Goal: Check status

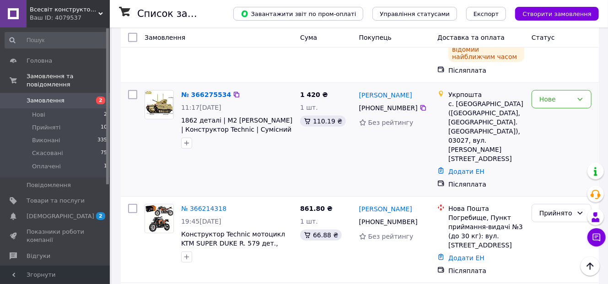
scroll to position [293, 0]
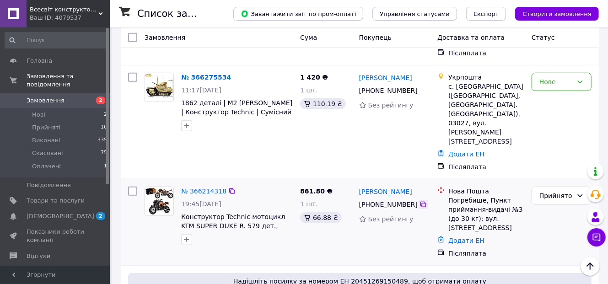
click at [420, 202] on icon at bounding box center [422, 204] width 5 height 5
click at [136, 183] on div at bounding box center [132, 222] width 16 height 79
drag, startPoint x: 423, startPoint y: 122, endPoint x: 354, endPoint y: 121, distance: 68.6
click at [354, 183] on div "№ 366214318 19:45[DATE] Конструктор Technic мотоцикл KTM SUPER DUKE R. 579 дет.…" at bounding box center [359, 222] width 471 height 79
copy div "861.80 ₴ 1 шт. 66.88 ₴ [PERSON_NAME]"
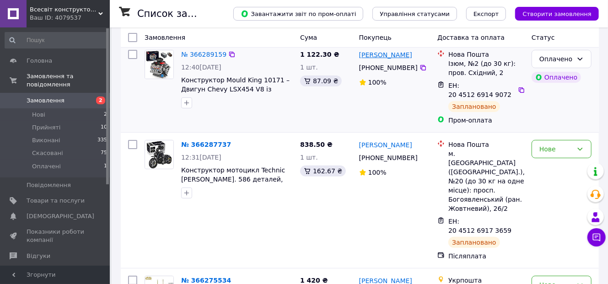
scroll to position [73, 0]
